Goal: Task Accomplishment & Management: Manage account settings

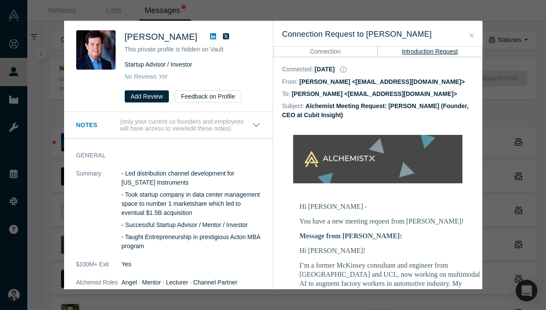
scroll to position [152, 0]
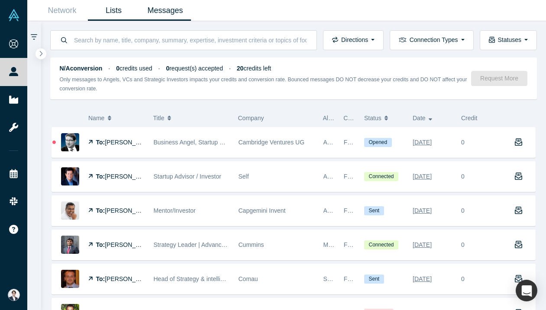
click at [110, 3] on link "Lists" at bounding box center [113, 10] width 51 height 20
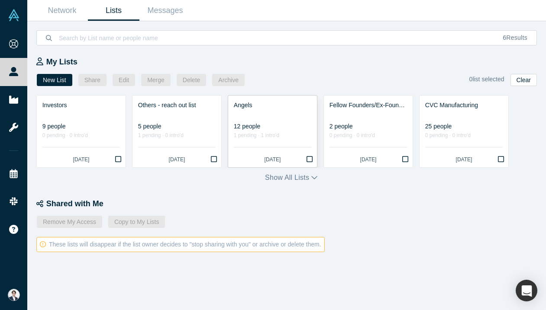
click at [264, 122] on div "12 people" at bounding box center [272, 126] width 77 height 9
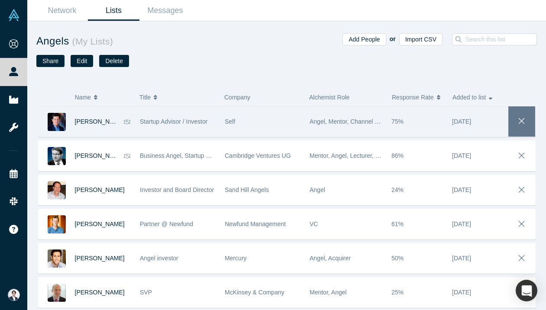
click at [524, 119] on icon "button" at bounding box center [521, 121] width 12 height 10
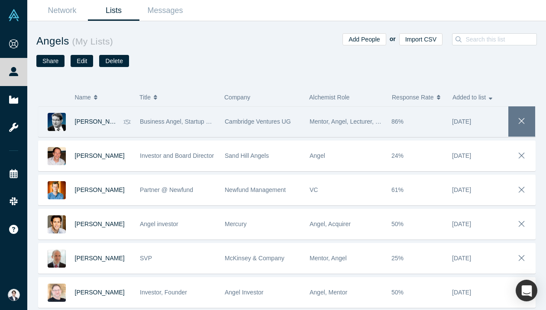
click at [522, 120] on icon "button" at bounding box center [521, 121] width 12 height 10
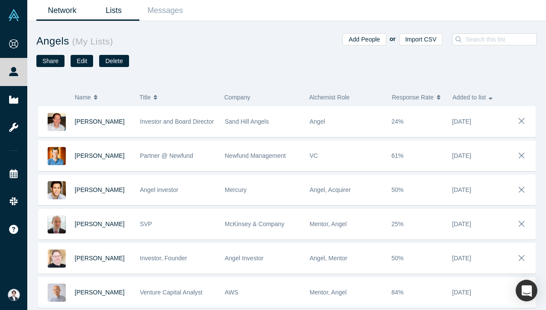
click at [65, 11] on link "Network" at bounding box center [61, 10] width 51 height 20
